Goal: Task Accomplishment & Management: Complete application form

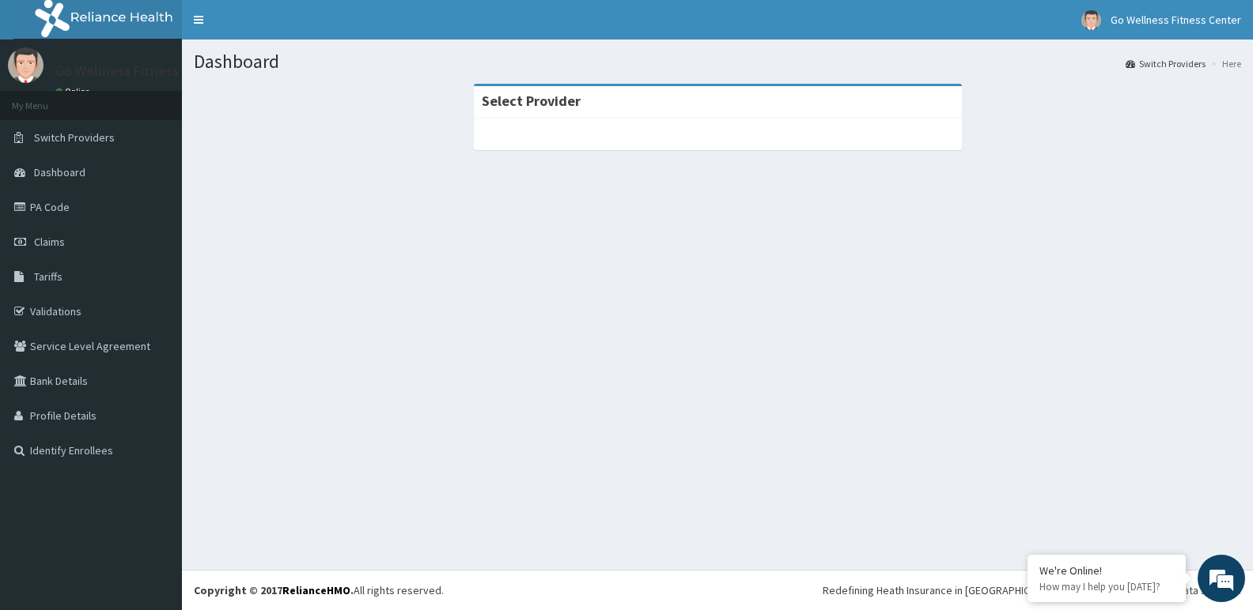
click at [577, 101] on div "Select Provider" at bounding box center [718, 102] width 488 height 32
click at [602, 111] on div "Select Provider" at bounding box center [718, 102] width 488 height 32
click at [540, 97] on strong "Select Provider" at bounding box center [531, 101] width 99 height 18
click at [38, 240] on span "Claims" at bounding box center [49, 242] width 31 height 14
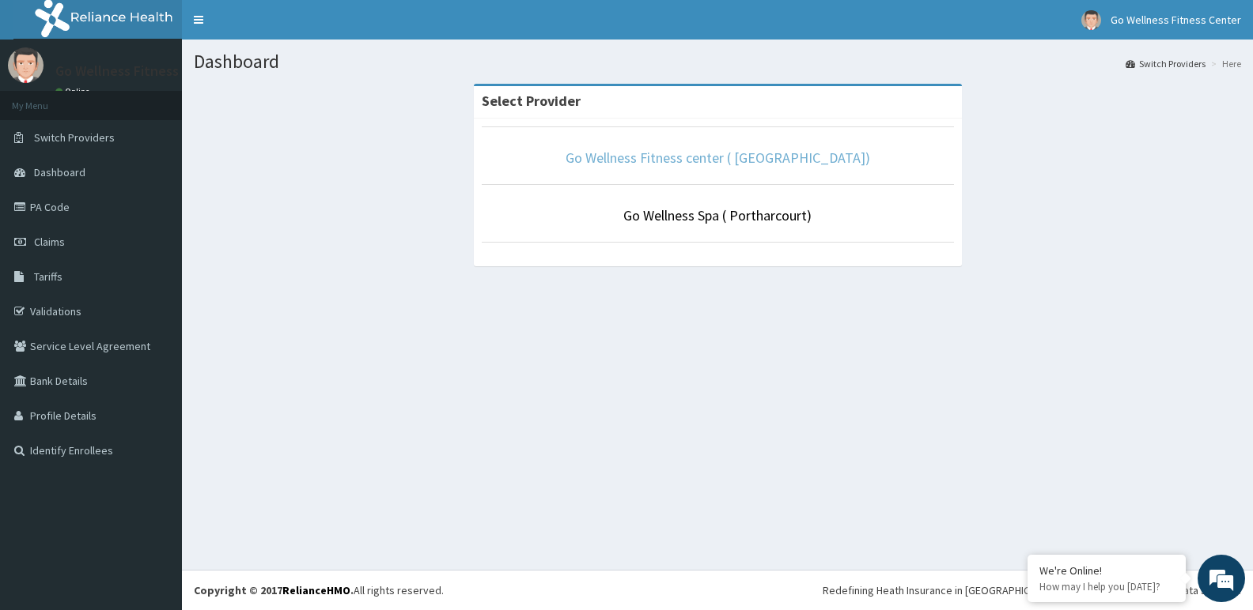
click at [661, 154] on link "Go Wellness Fitness center ( Portharcourt)" at bounding box center [717, 158] width 304 height 18
click at [739, 217] on link "Go Wellness Spa ( Portharcourt)" at bounding box center [717, 215] width 188 height 18
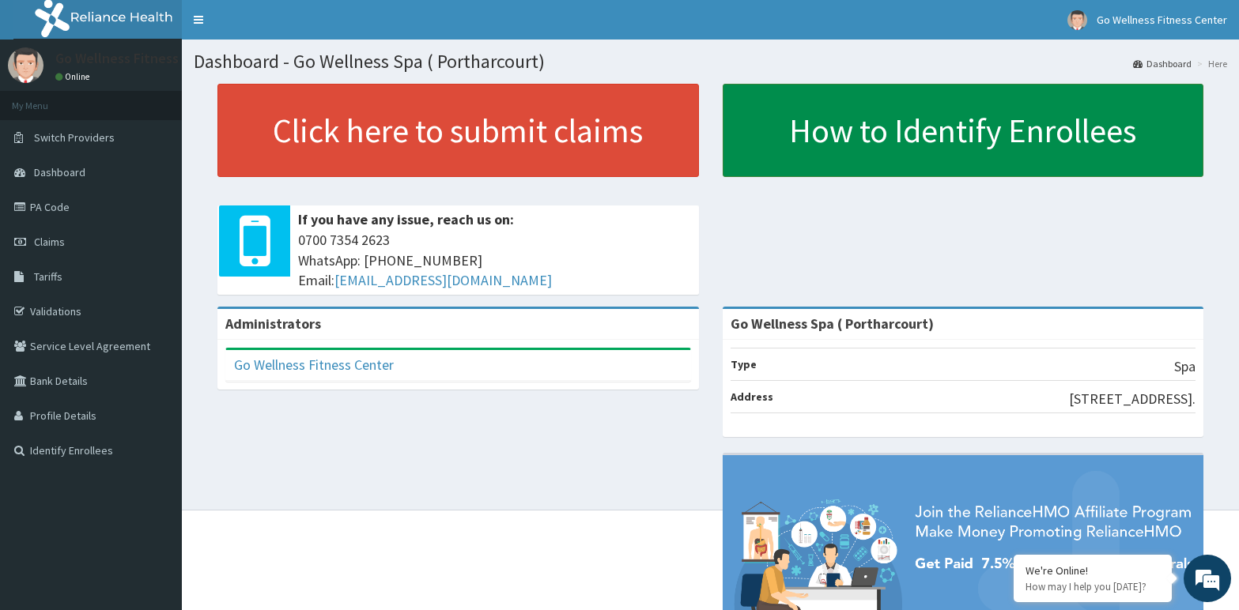
click at [900, 144] on link "How to Identify Enrollees" at bounding box center [964, 130] width 482 height 93
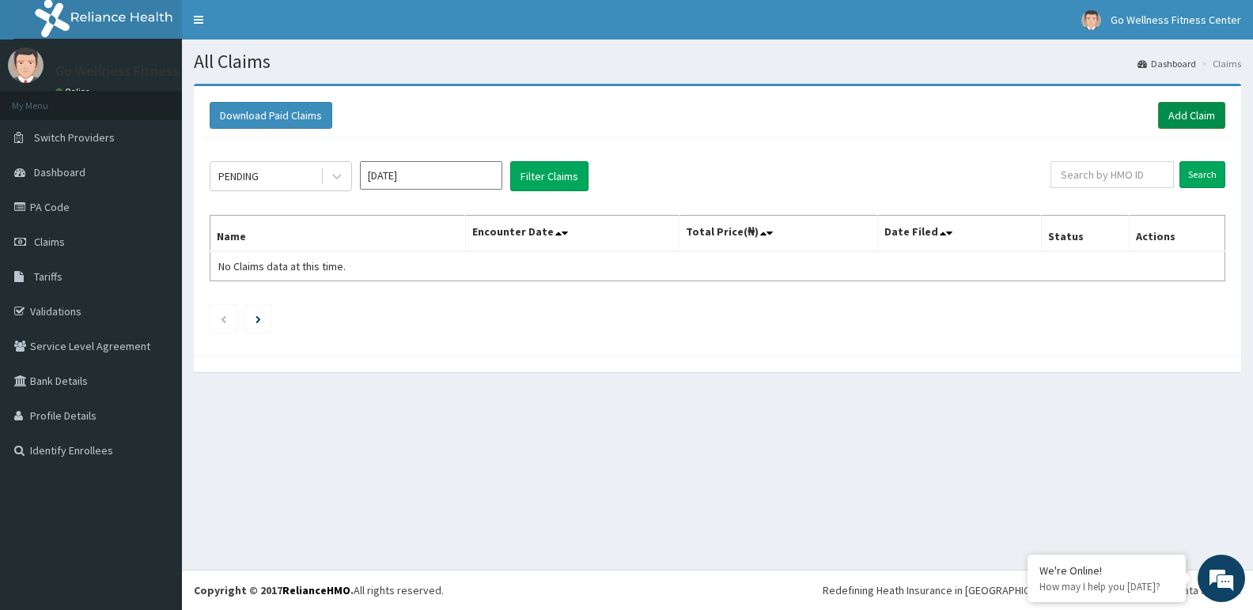
click at [1205, 111] on link "Add Claim" at bounding box center [1191, 115] width 67 height 27
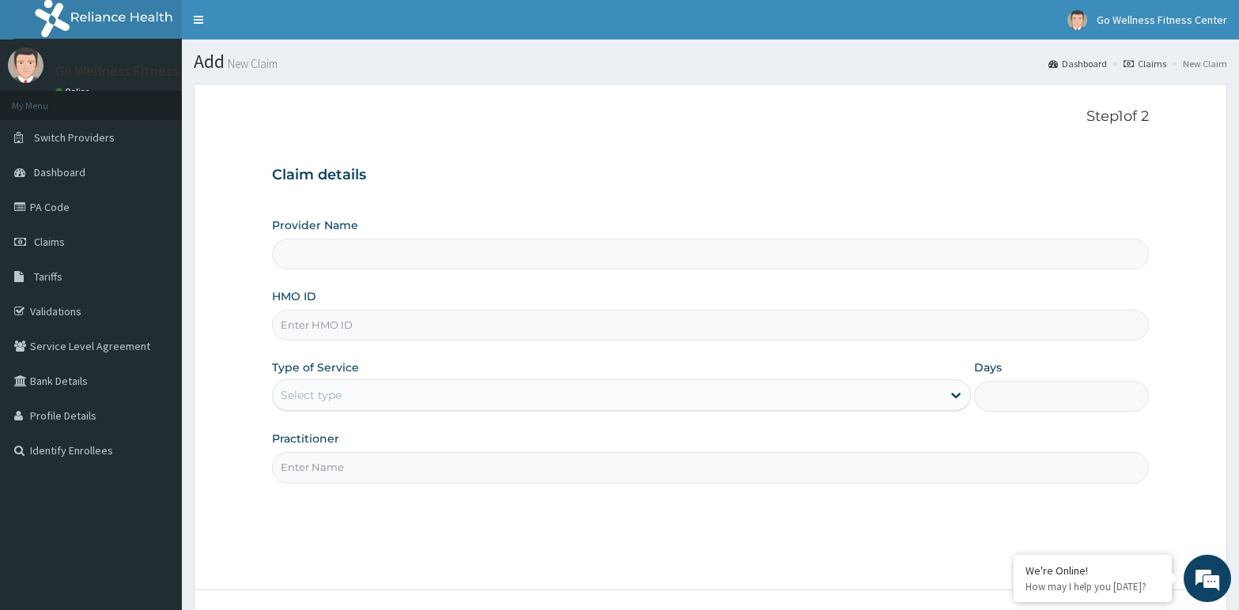
type input "Go Wellness Spa ( Portharcourt)"
type input "1"
type input "v"
type input "A"
type input "VAG/10039/A"
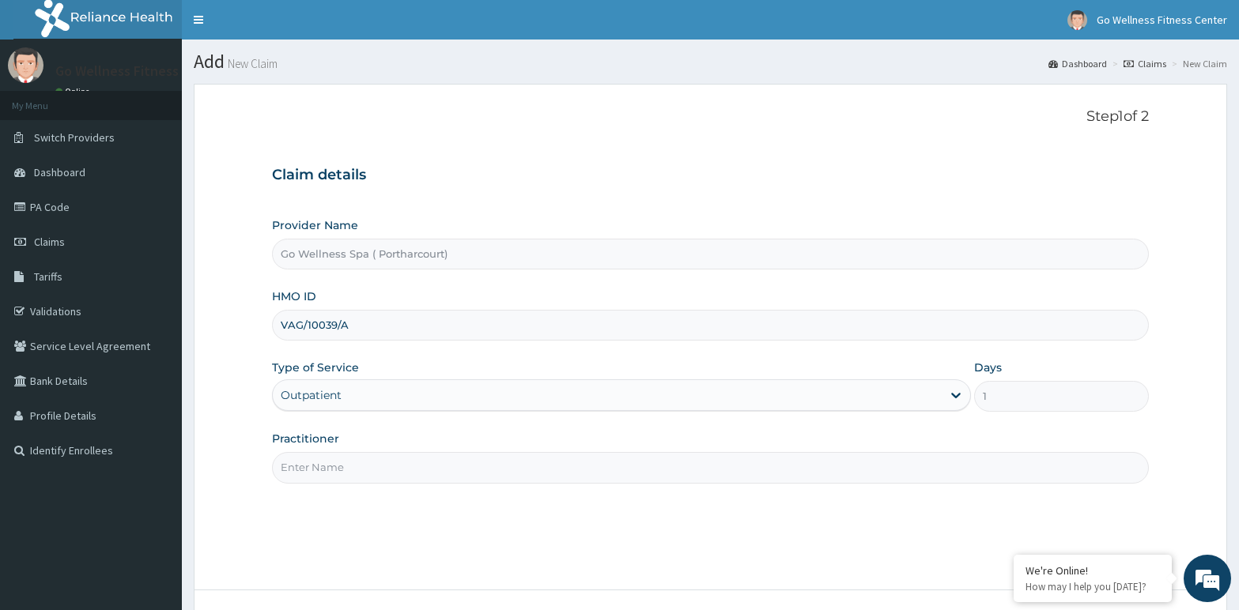
click at [310, 472] on input "Practitioner" at bounding box center [710, 467] width 877 height 31
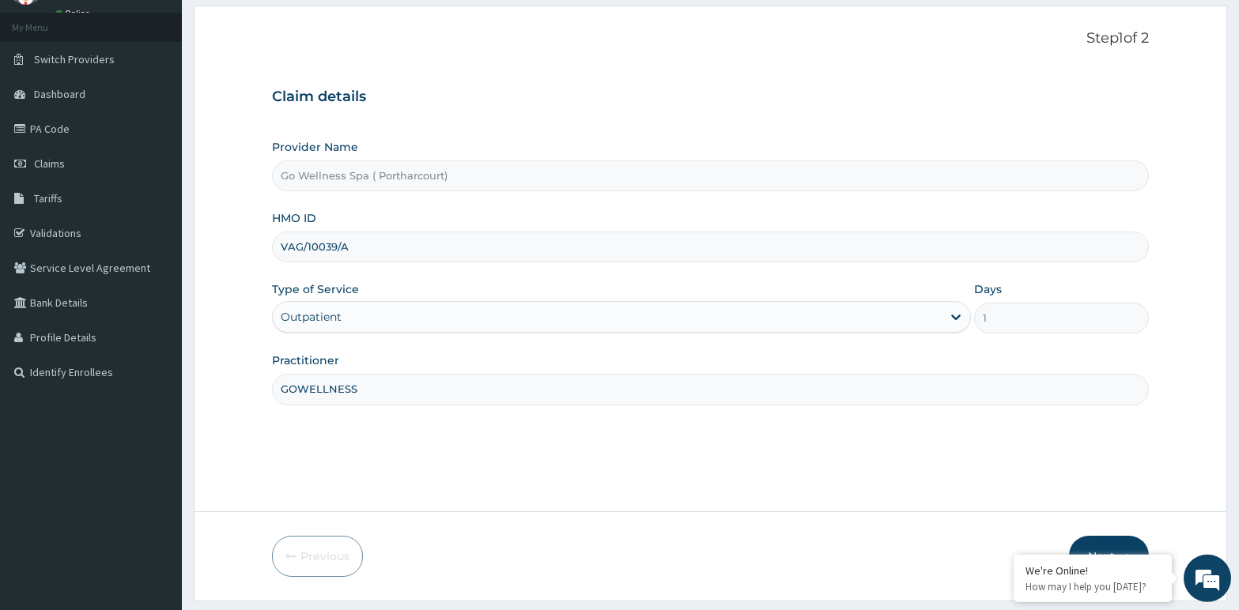
scroll to position [122, 0]
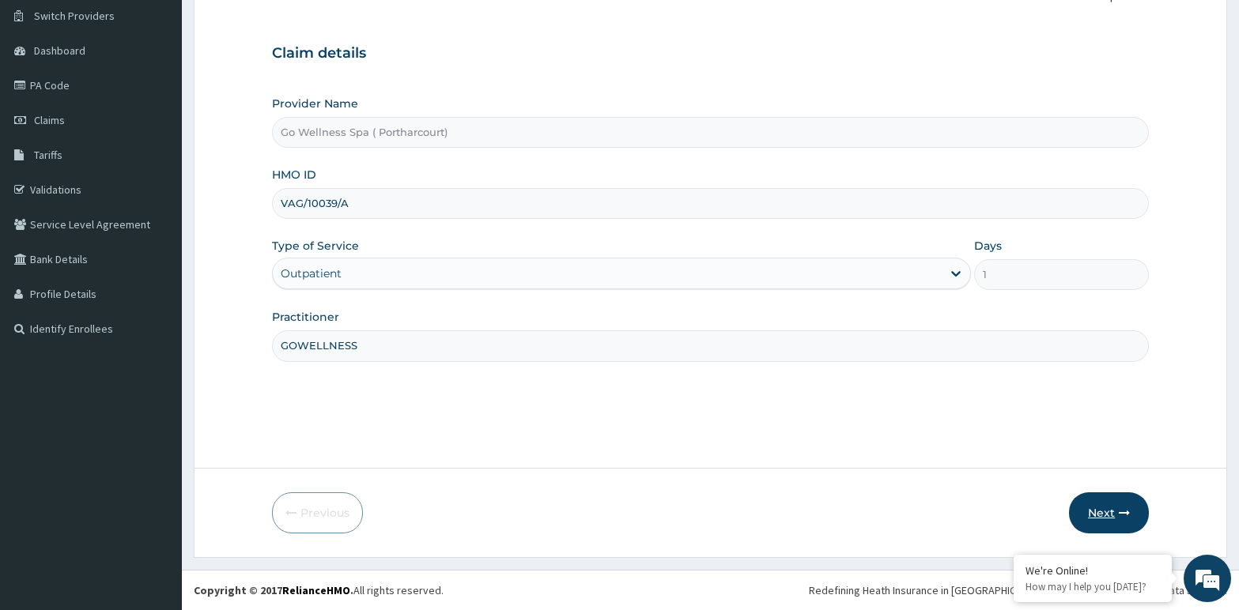
type input "GOWELLNESS"
click at [1108, 506] on button "Next" at bounding box center [1109, 513] width 80 height 41
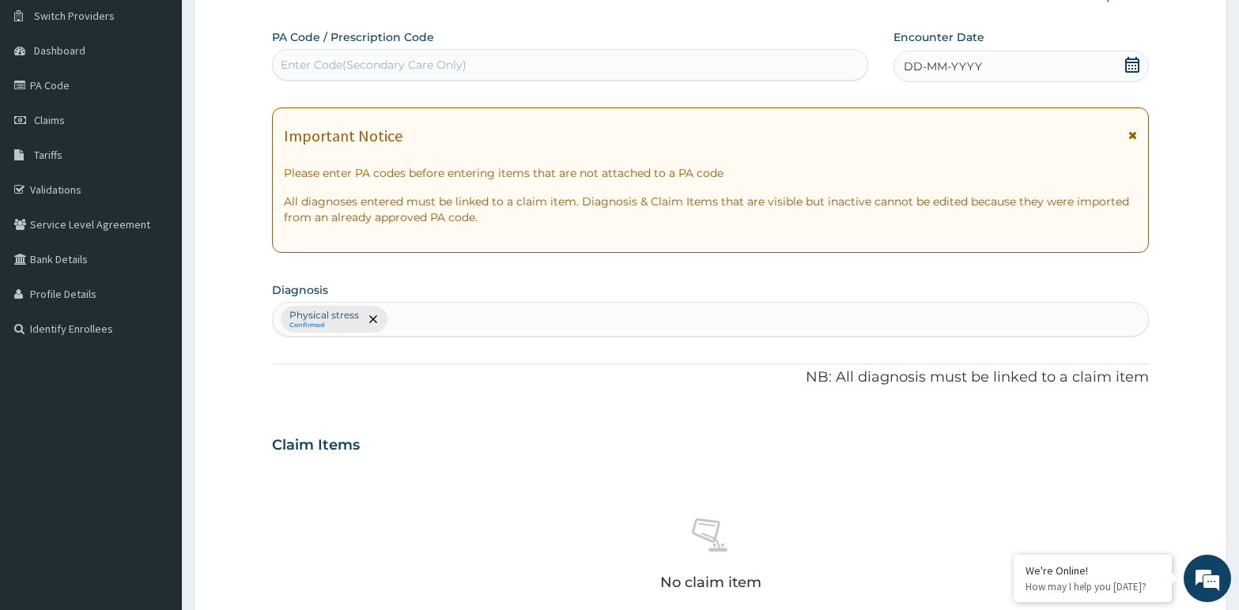
click at [320, 69] on div "Enter Code(Secondary Care Only)" at bounding box center [374, 65] width 186 height 16
type input "PA/7C3EDD"
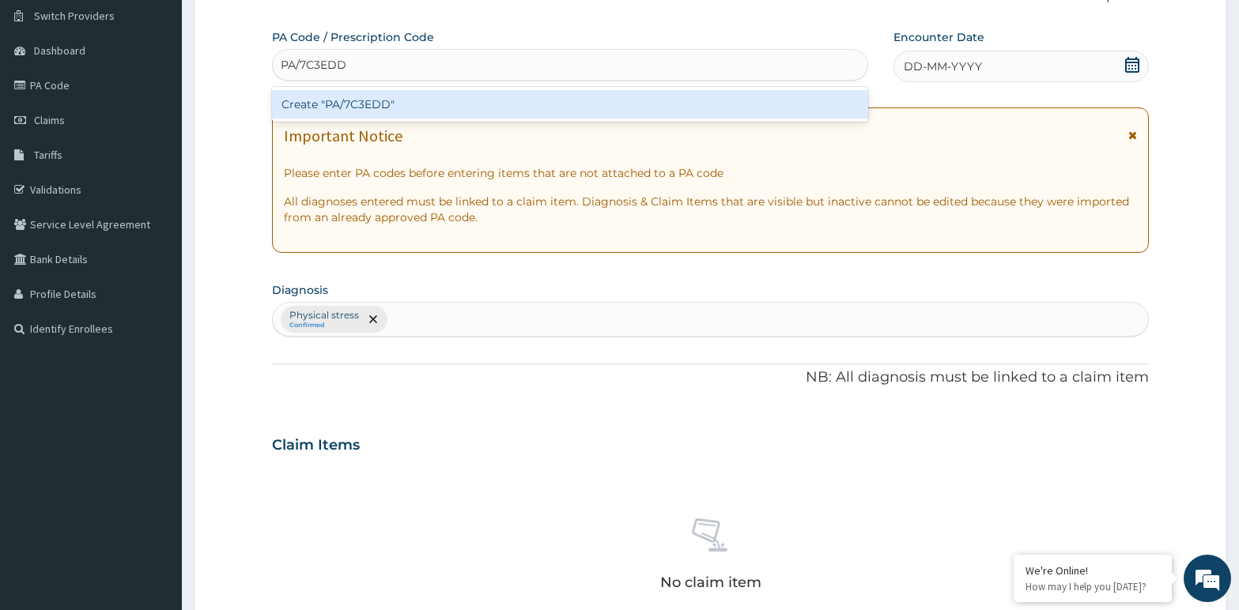
click at [304, 104] on div "Create "PA/7C3EDD"" at bounding box center [570, 104] width 596 height 28
